Goal: Information Seeking & Learning: Find specific page/section

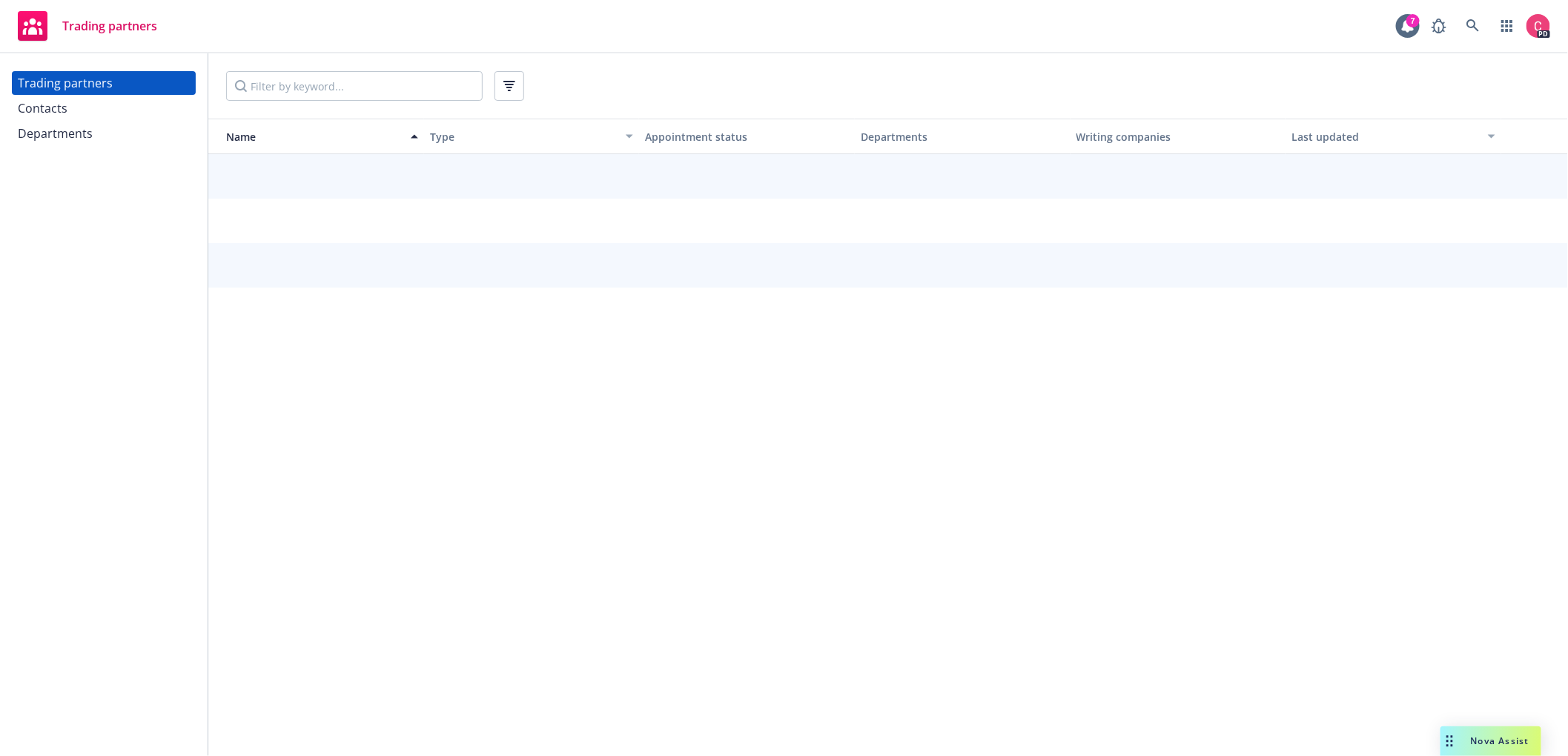
click at [56, 104] on div "Contacts" at bounding box center [43, 108] width 50 height 24
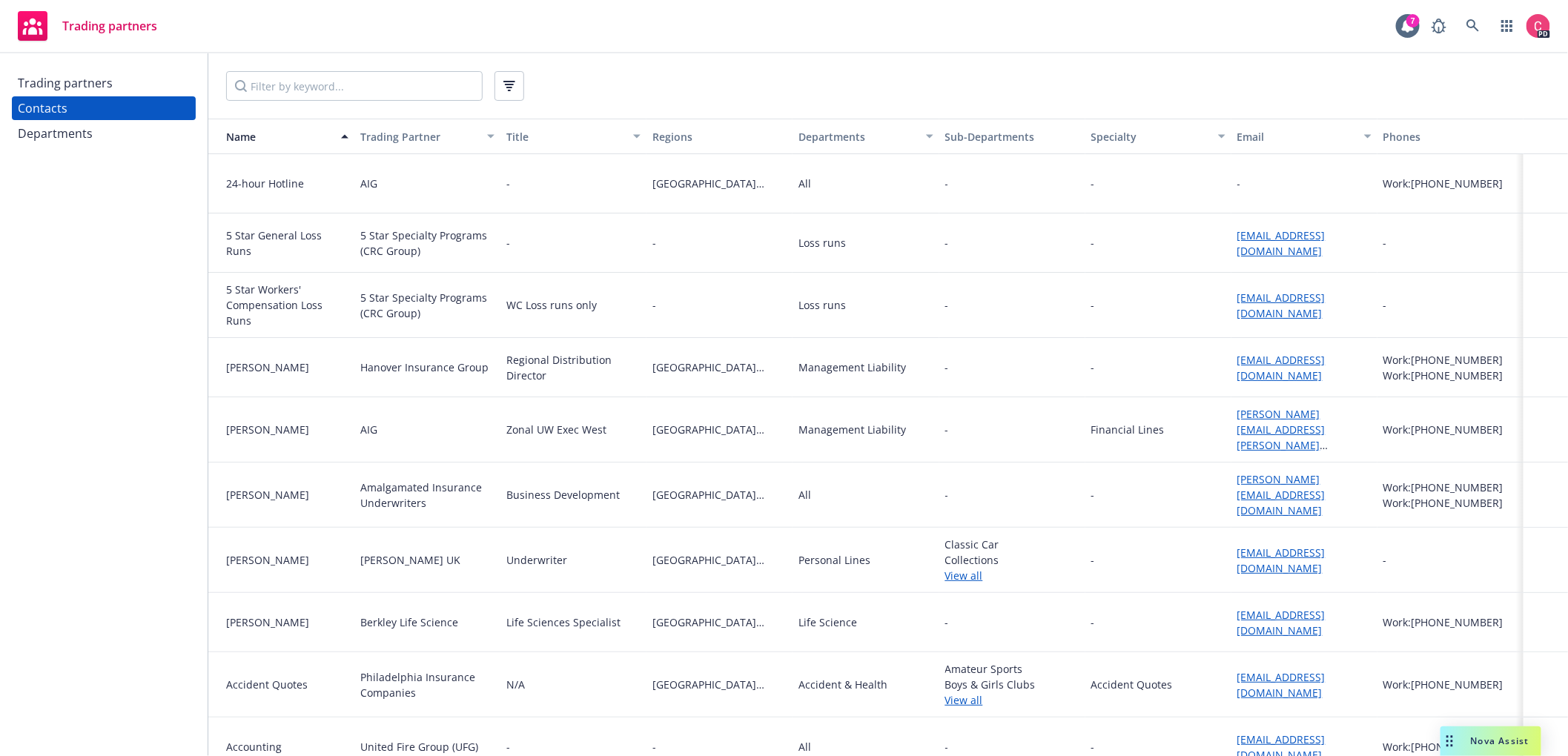
click at [1220, 134] on div "button" at bounding box center [1223, 136] width 7 height 34
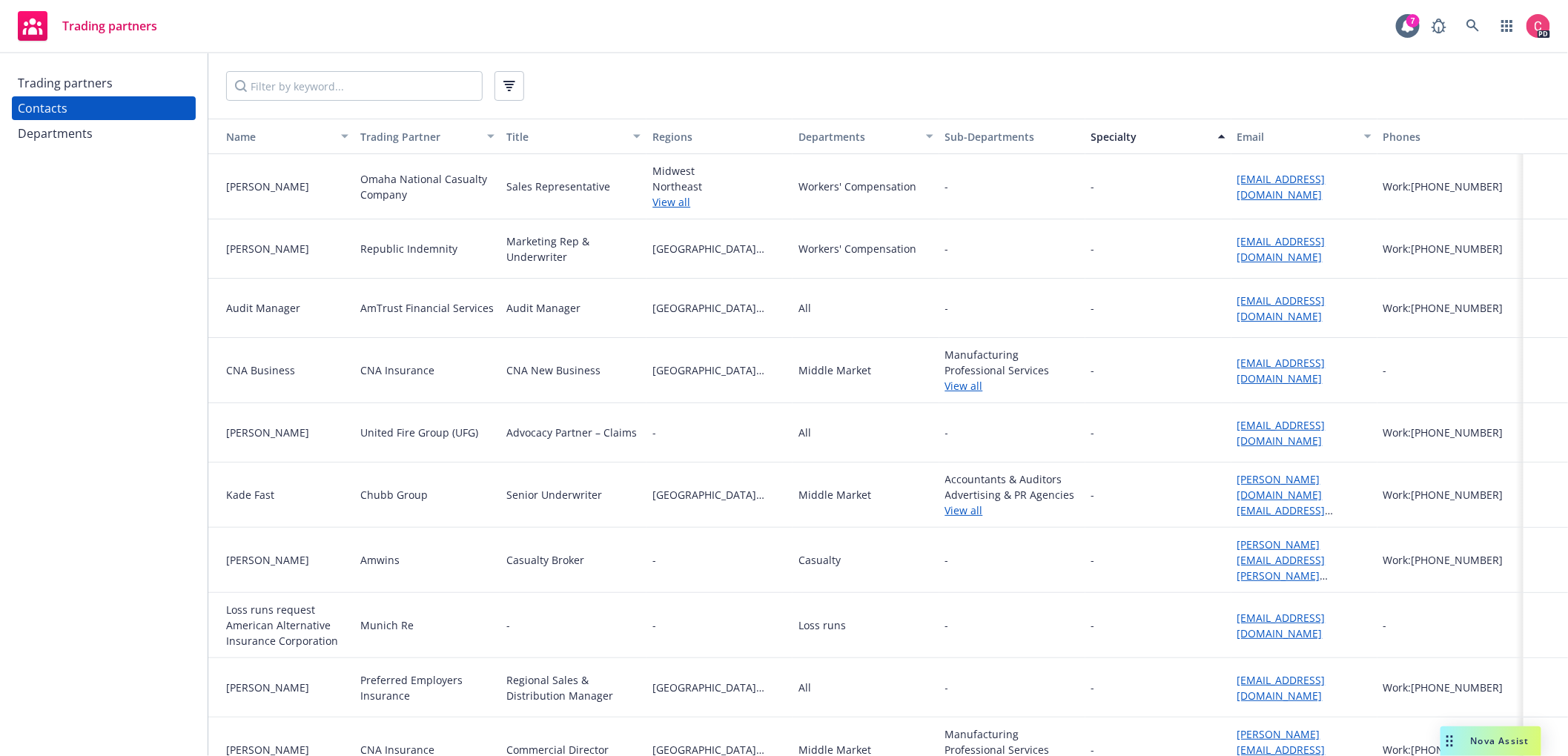
click at [1215, 137] on div "Specialty" at bounding box center [1158, 136] width 134 height 16
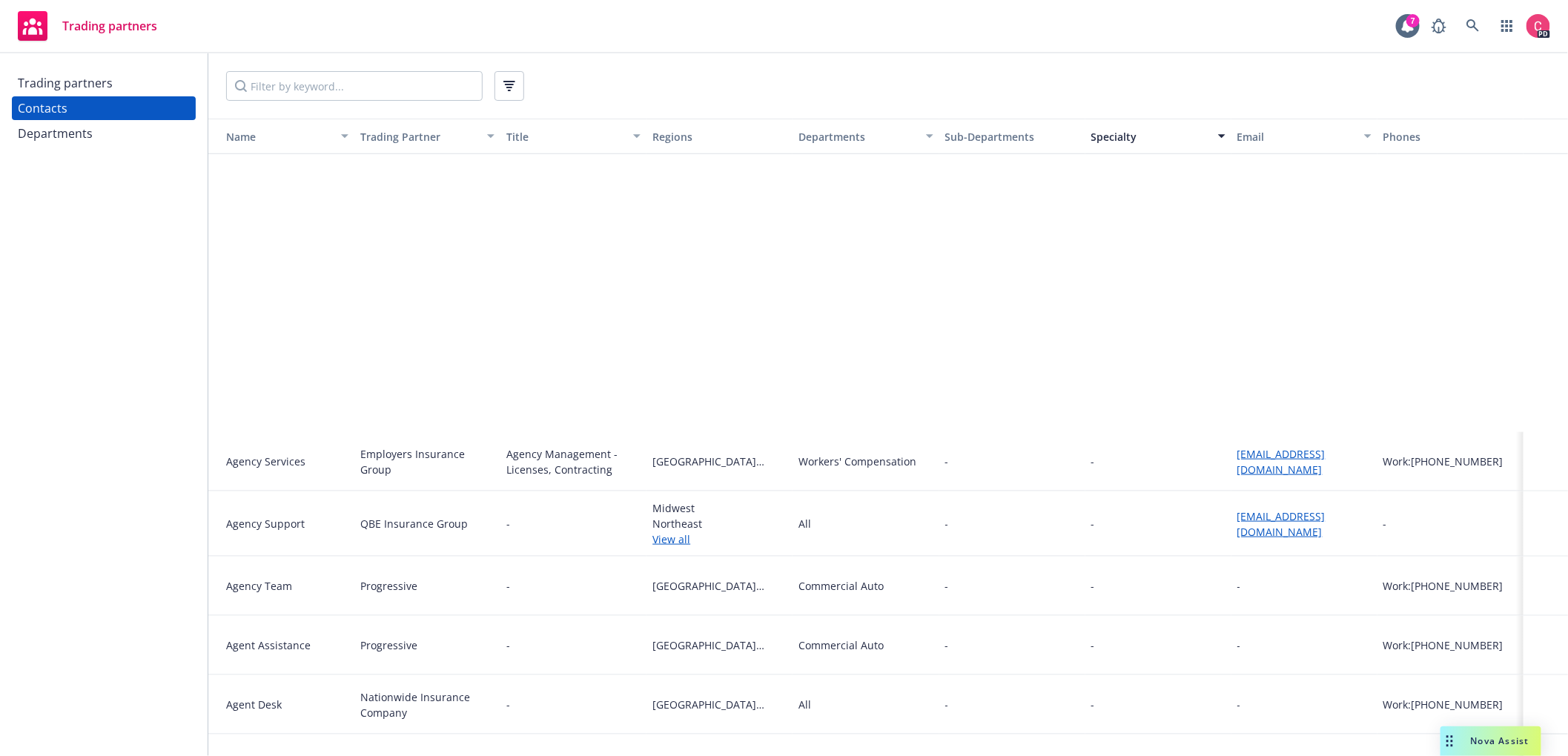
scroll to position [1477, 0]
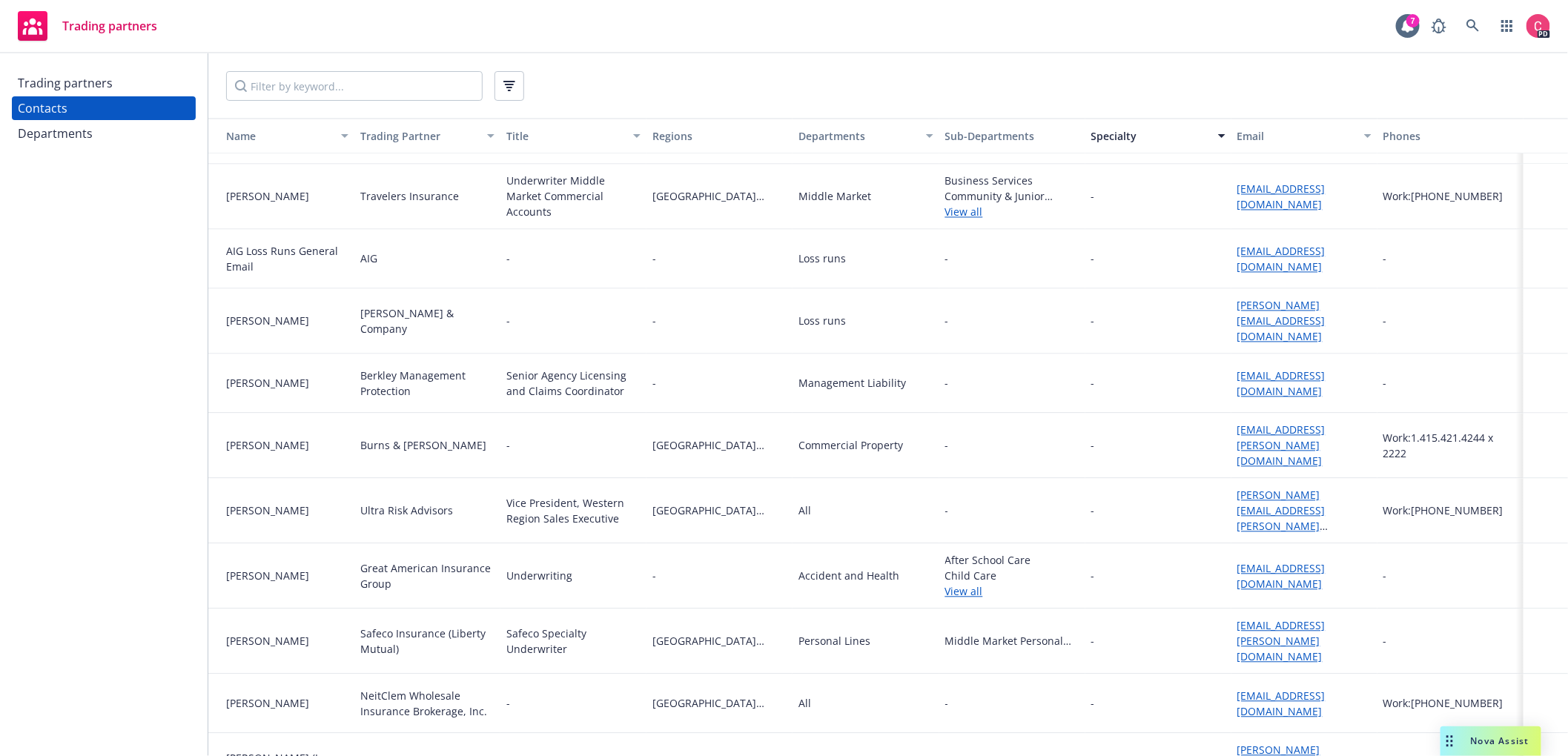
click at [858, 141] on div "Departments" at bounding box center [857, 136] width 118 height 16
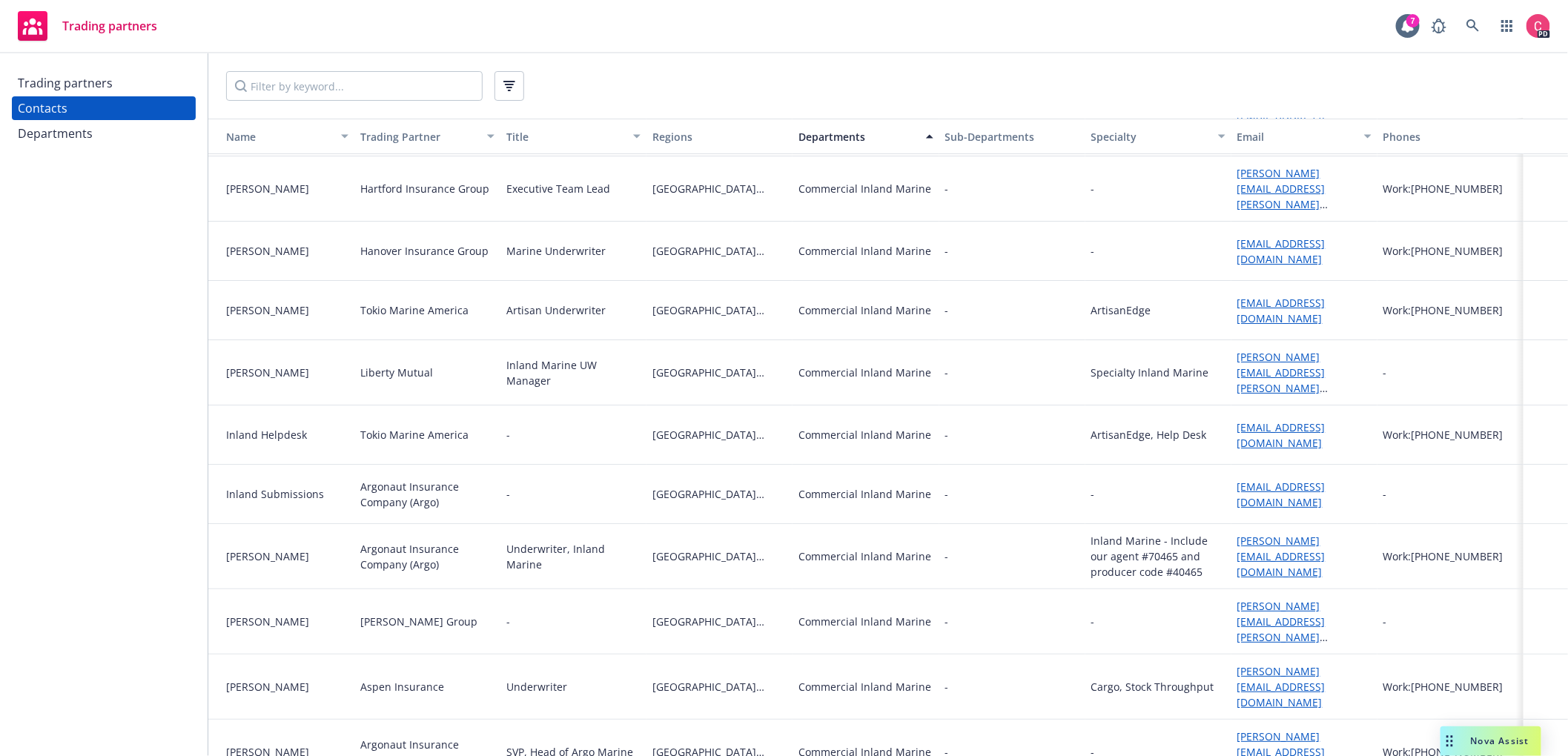
scroll to position [8390, 0]
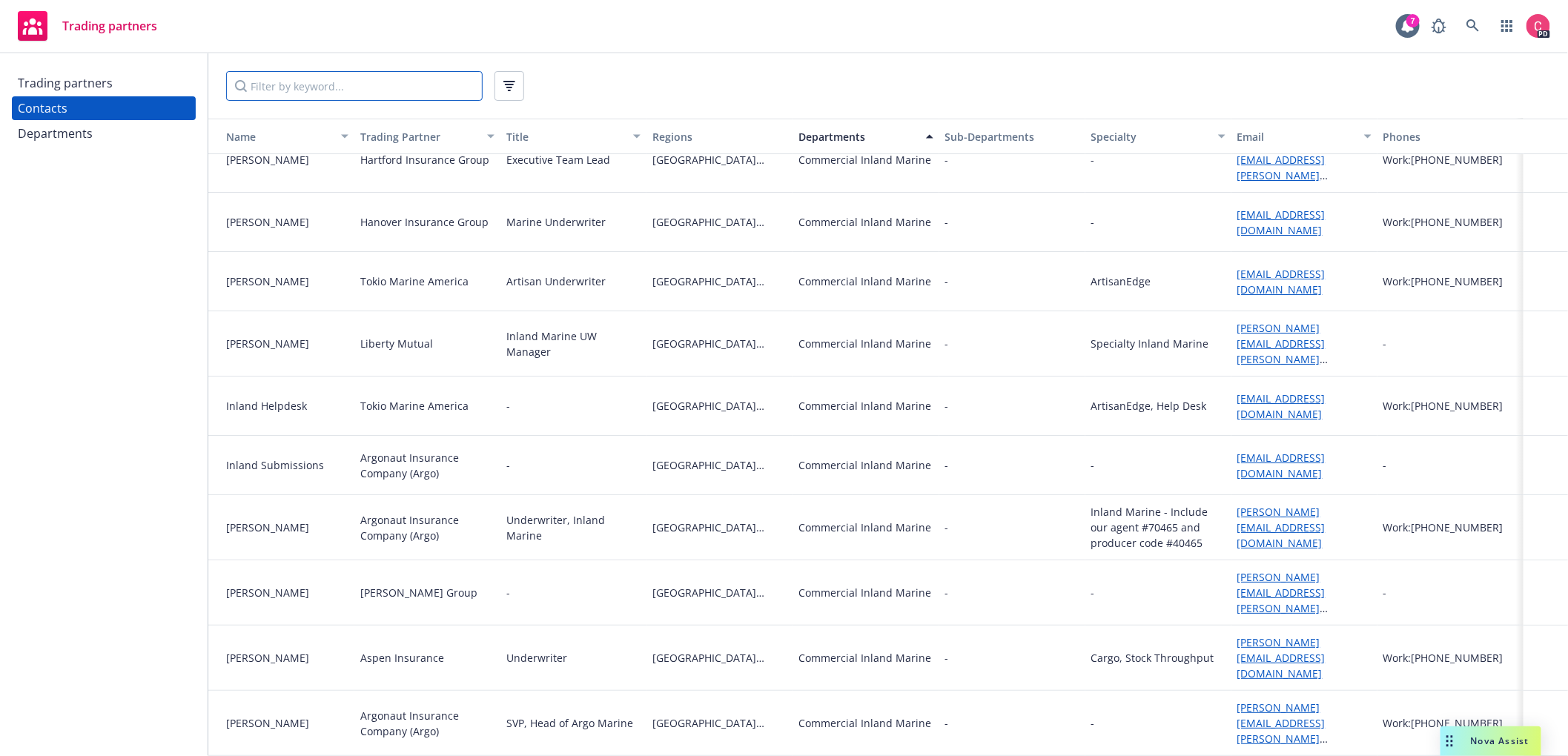
click at [317, 83] on input "Filter by keyword..." at bounding box center [355, 86] width 256 height 30
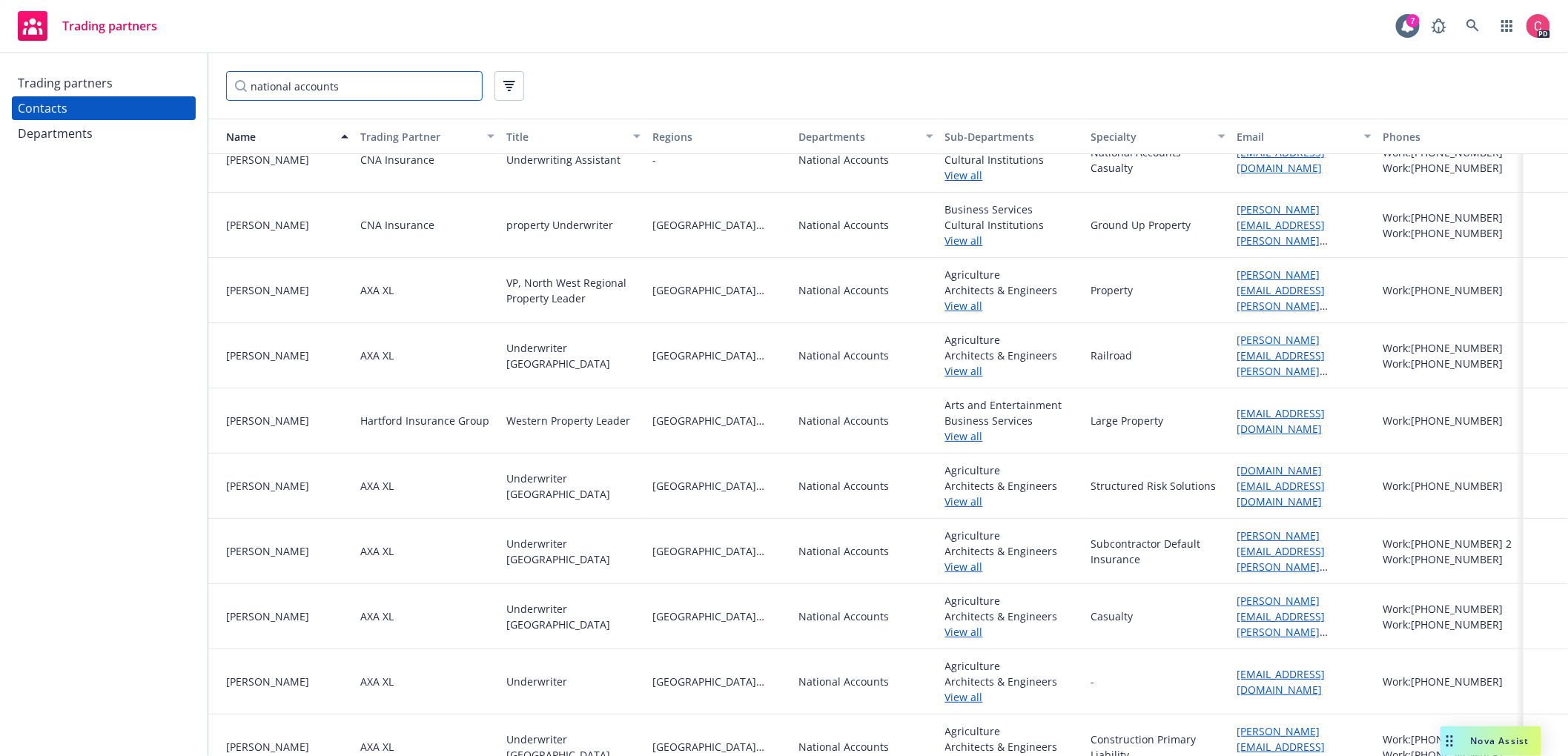
scroll to position [26, 0]
click at [517, 83] on button "button" at bounding box center [509, 86] width 30 height 30
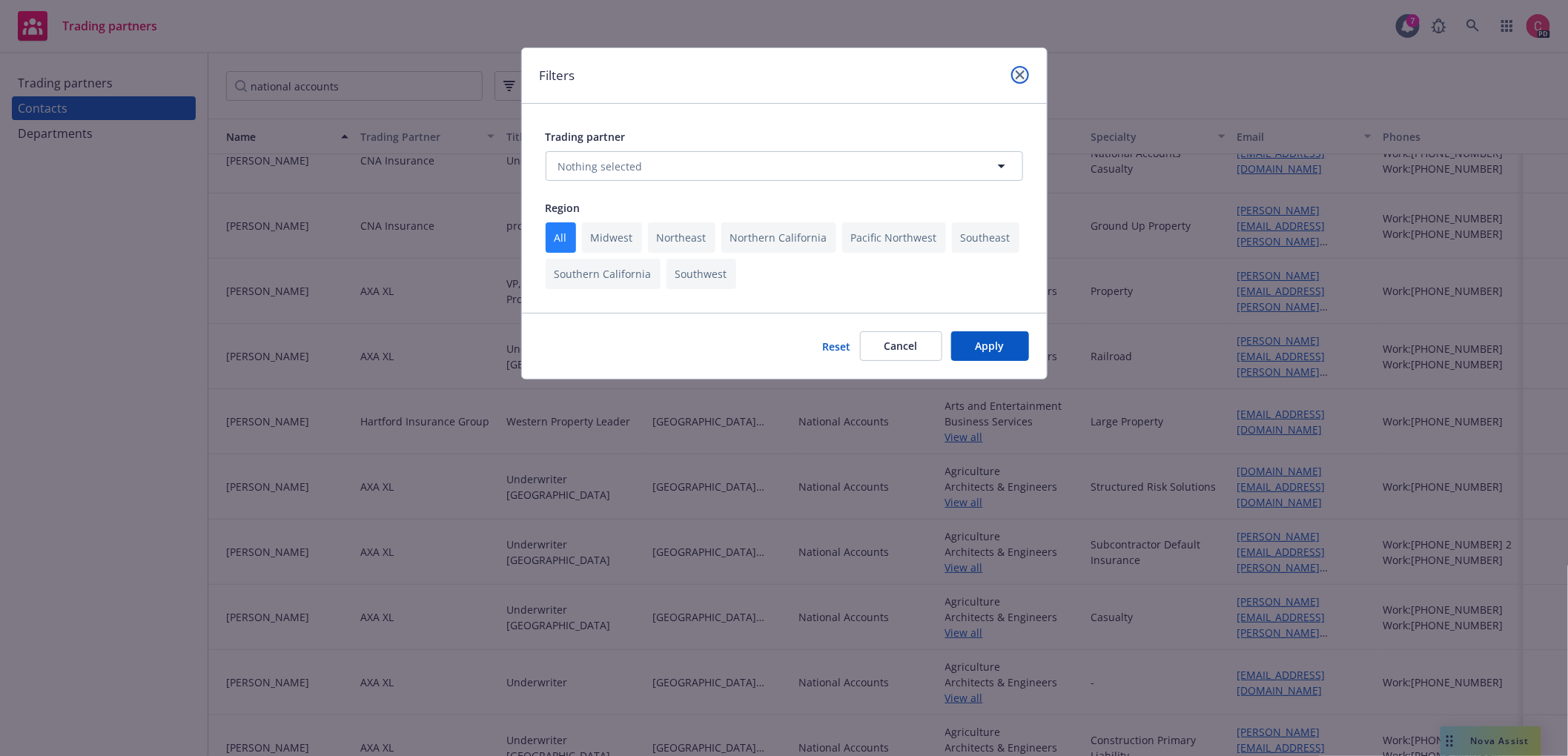
click at [1020, 74] on icon "close" at bounding box center [1020, 74] width 9 height 9
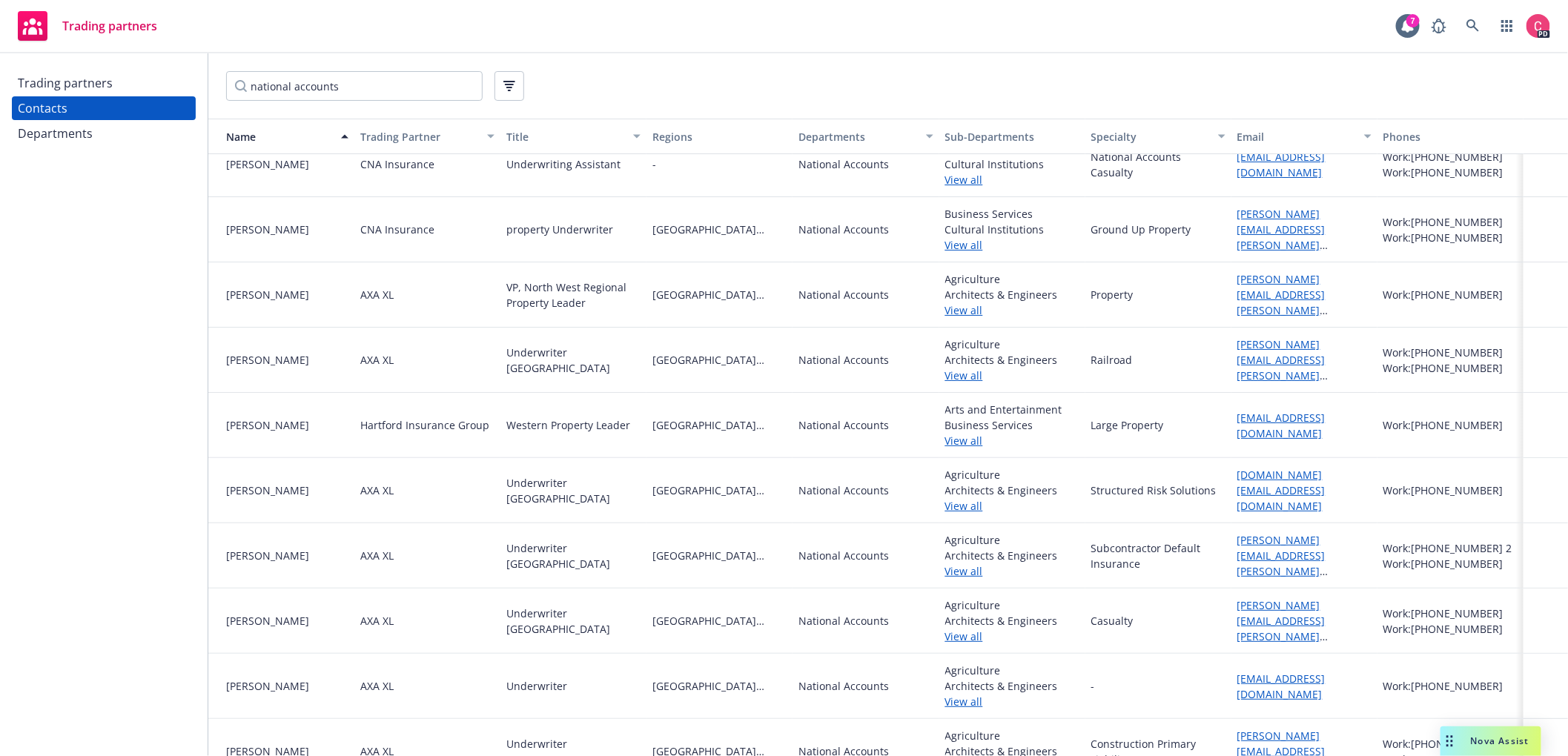
scroll to position [31, 0]
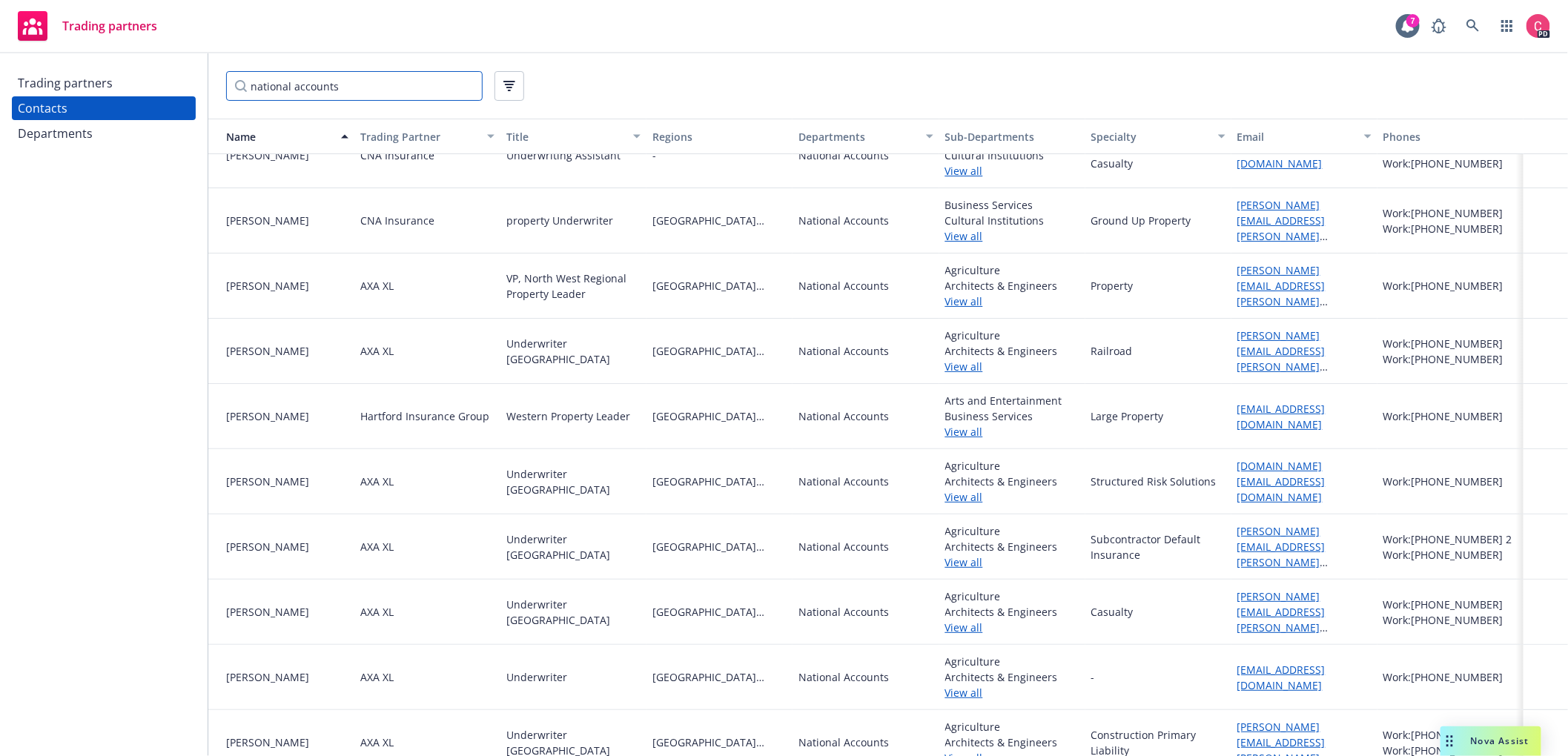
drag, startPoint x: 207, startPoint y: 81, endPoint x: -29, endPoint y: 60, distance: 236.9
click at [0, 60] on html "Trading partners 7 PD Trading partners Contacts Departments national accounts N…" at bounding box center [784, 378] width 1568 height 756
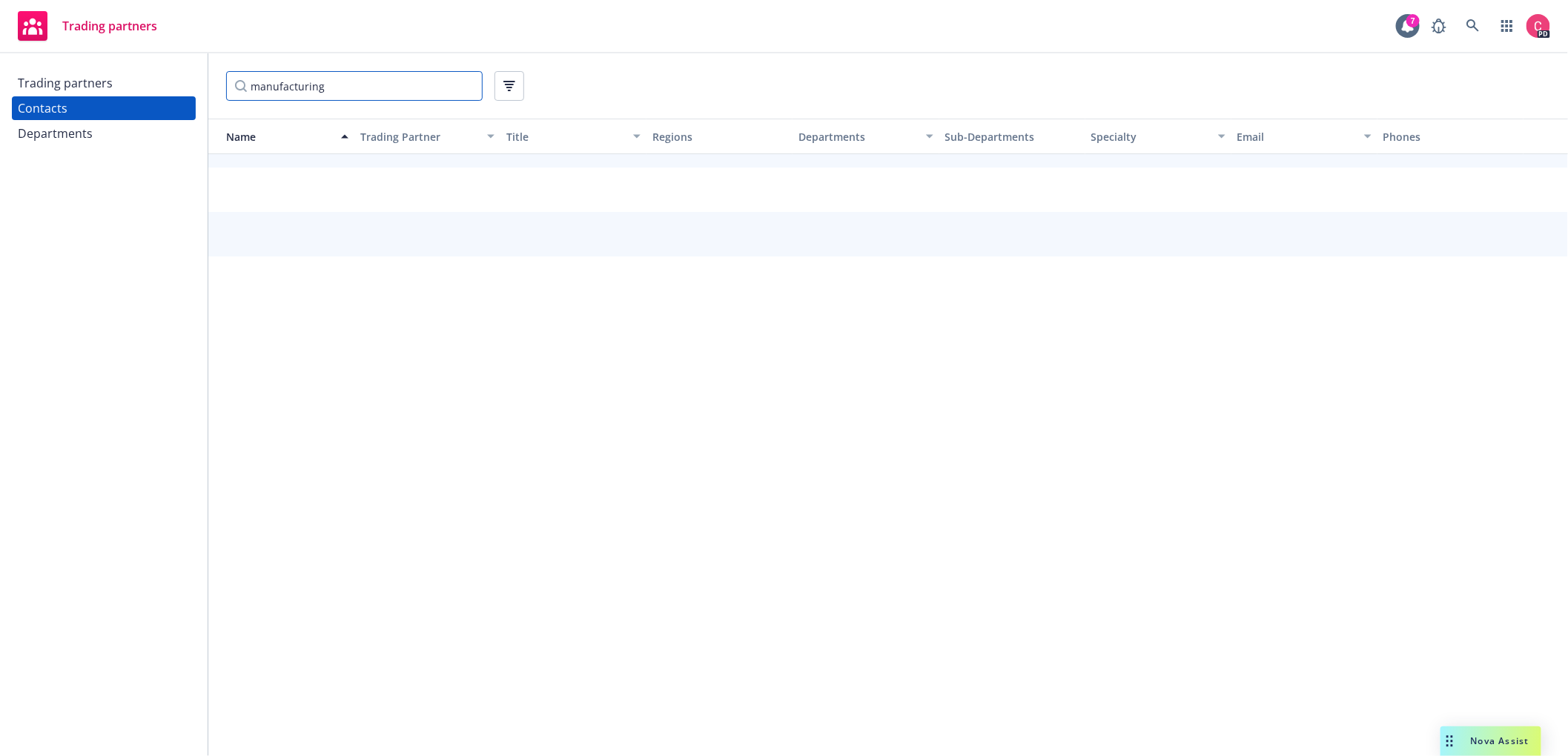
type input "manufacturing"
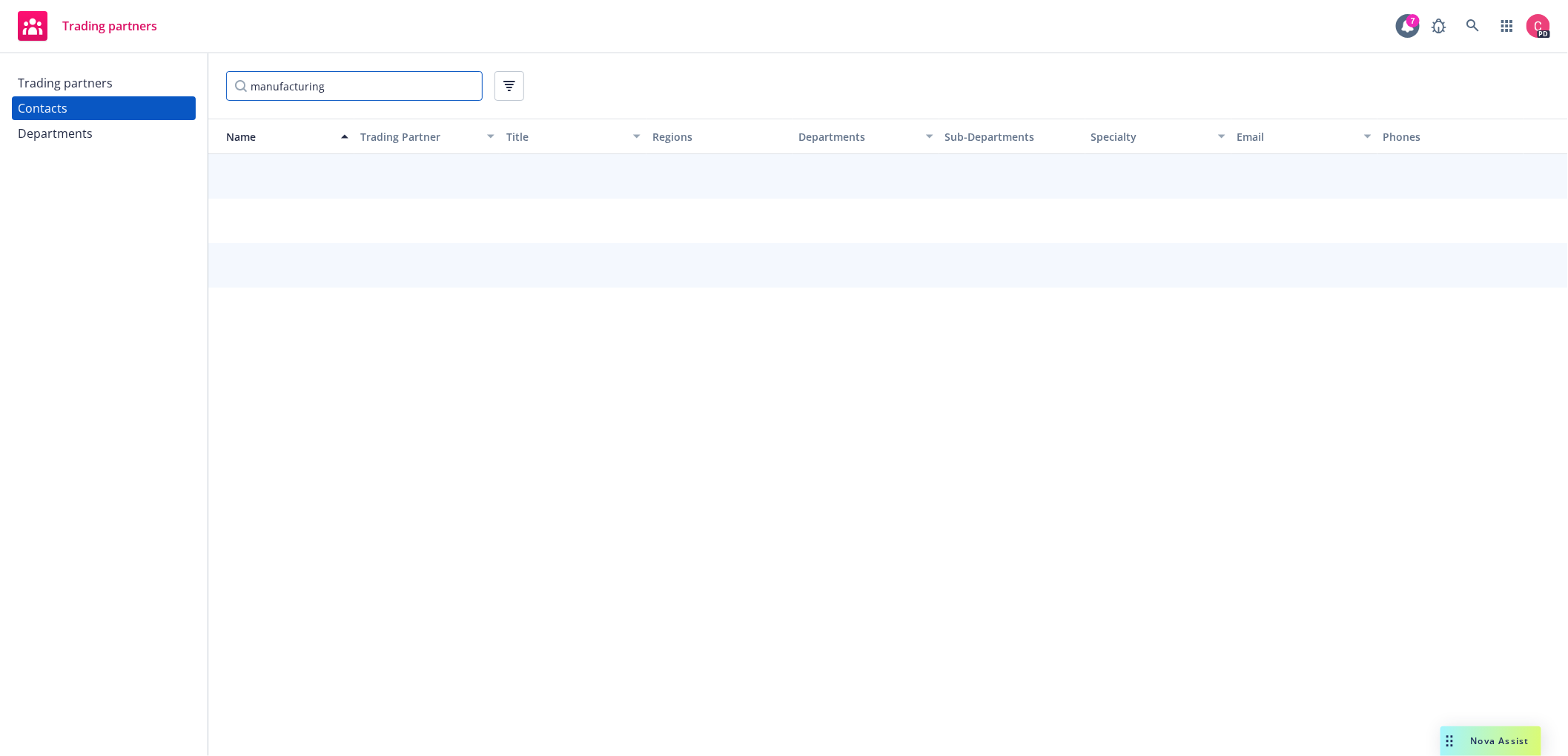
scroll to position [0, 0]
